Goal: Check status: Check status

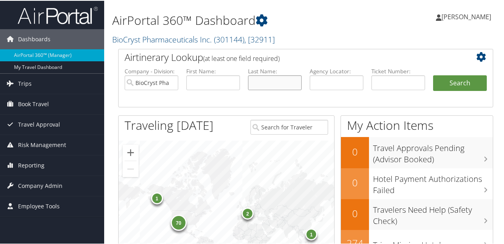
click at [260, 84] on input "text" at bounding box center [275, 81] width 54 height 15
click at [179, 221] on div "70" at bounding box center [179, 221] width 16 height 16
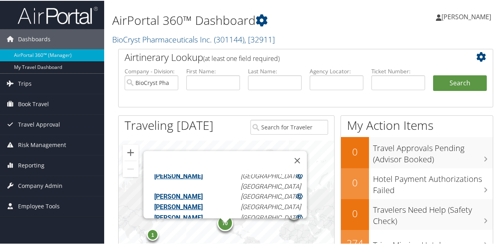
scroll to position [583, 0]
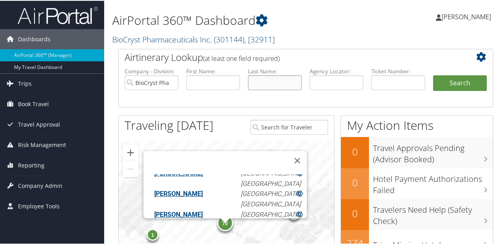
click at [259, 83] on input "text" at bounding box center [275, 81] width 54 height 15
type input "PUSCHAVER"
click at [433, 74] on button "Search" at bounding box center [460, 82] width 54 height 16
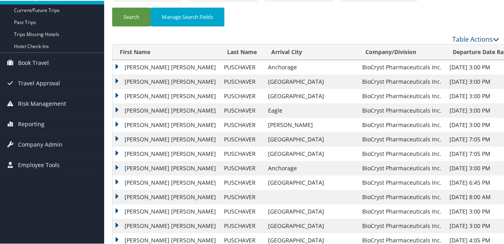
scroll to position [80, 0]
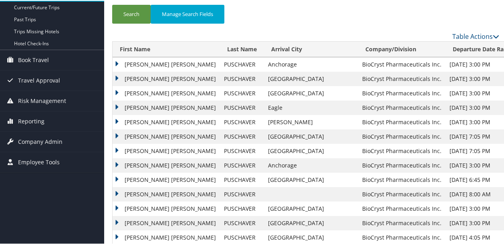
click at [115, 103] on td "ANDREA CHRISTINE" at bounding box center [166, 107] width 107 height 14
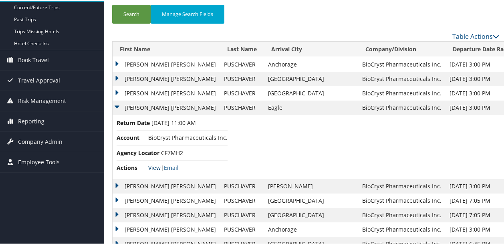
click at [153, 167] on link "View" at bounding box center [154, 167] width 12 height 8
click at [119, 105] on td "ANDREA CHRISTINE" at bounding box center [166, 107] width 107 height 14
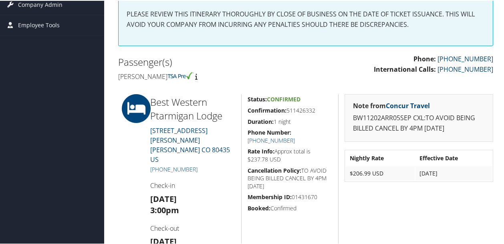
scroll to position [67, 0]
